Goal: Use online tool/utility: Utilize a website feature to perform a specific function

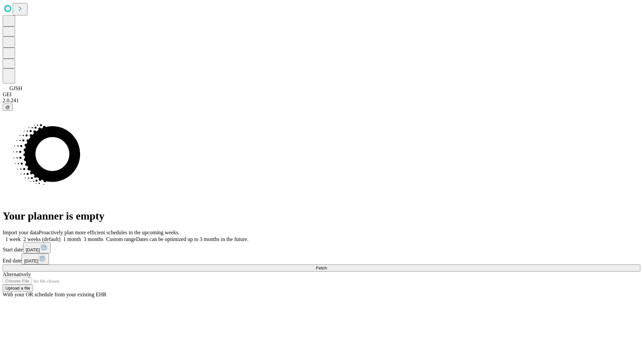
click at [327, 265] on span "Fetch" at bounding box center [321, 267] width 11 height 5
